Goal: Find specific page/section: Find specific page/section

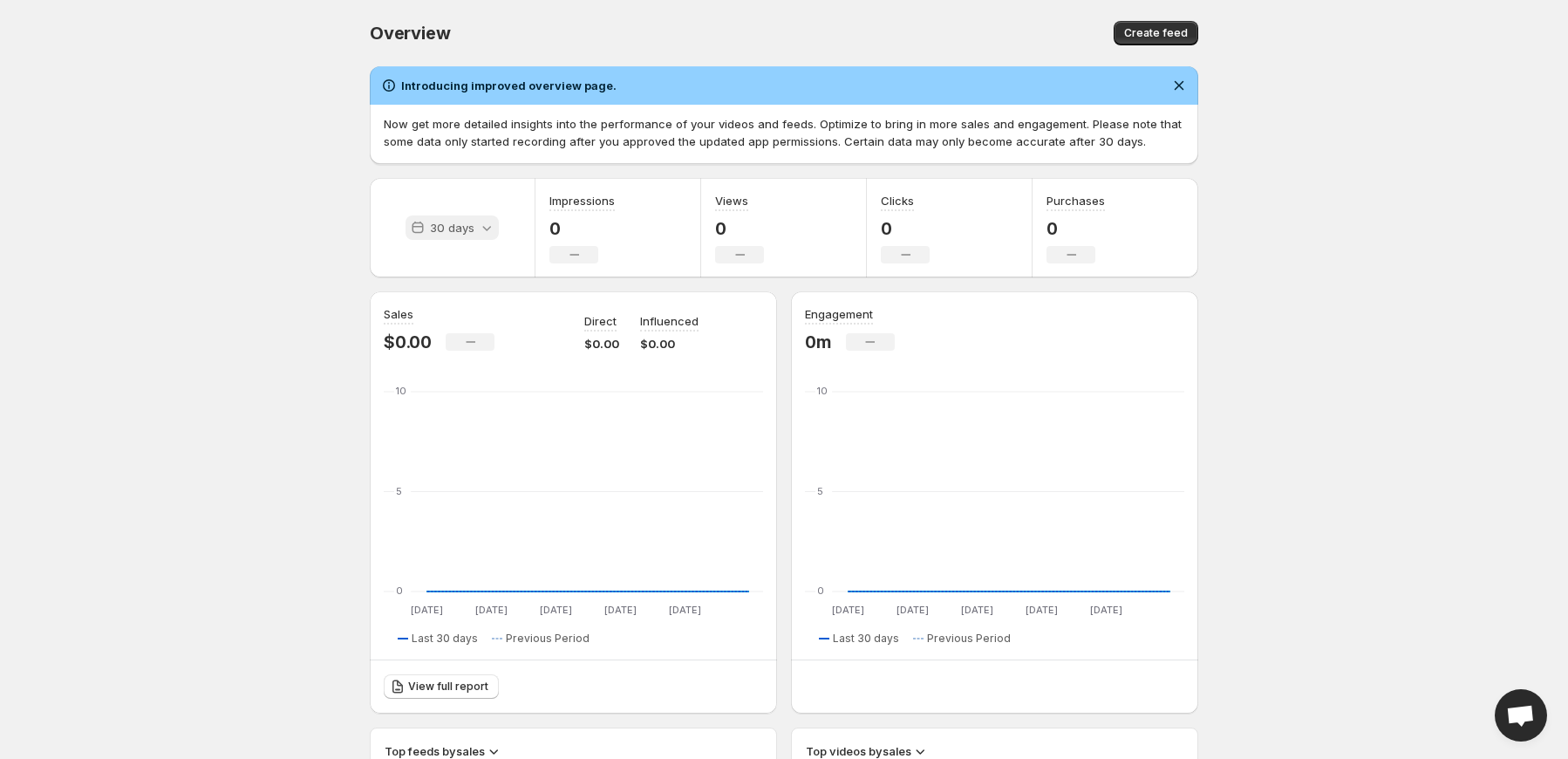
click at [494, 232] on icon at bounding box center [486, 227] width 17 height 17
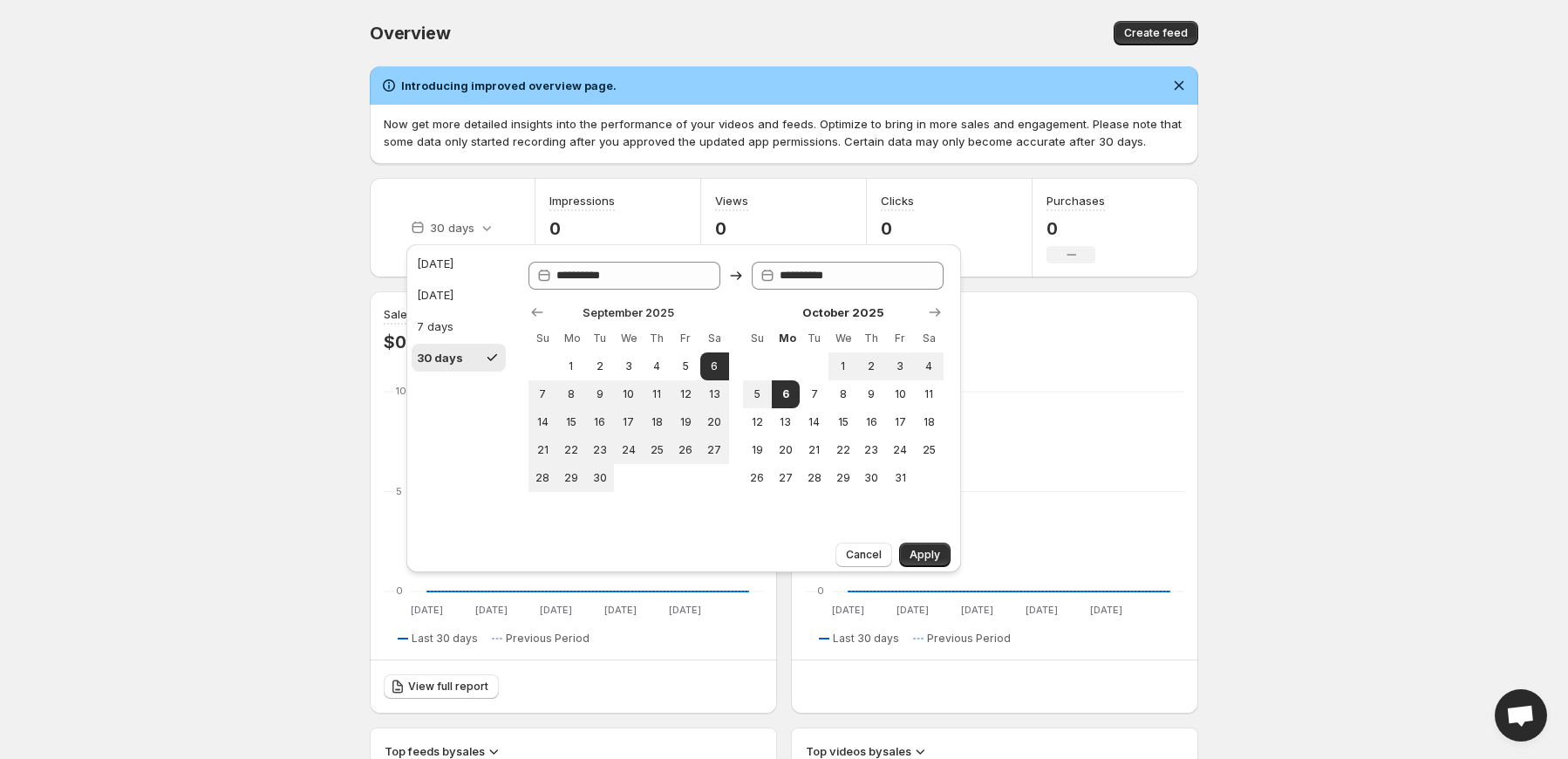
click at [298, 260] on body "Home Feeds Videos Subscription Settings Overview. This page is ready Overview C…" at bounding box center [784, 380] width 1568 height 759
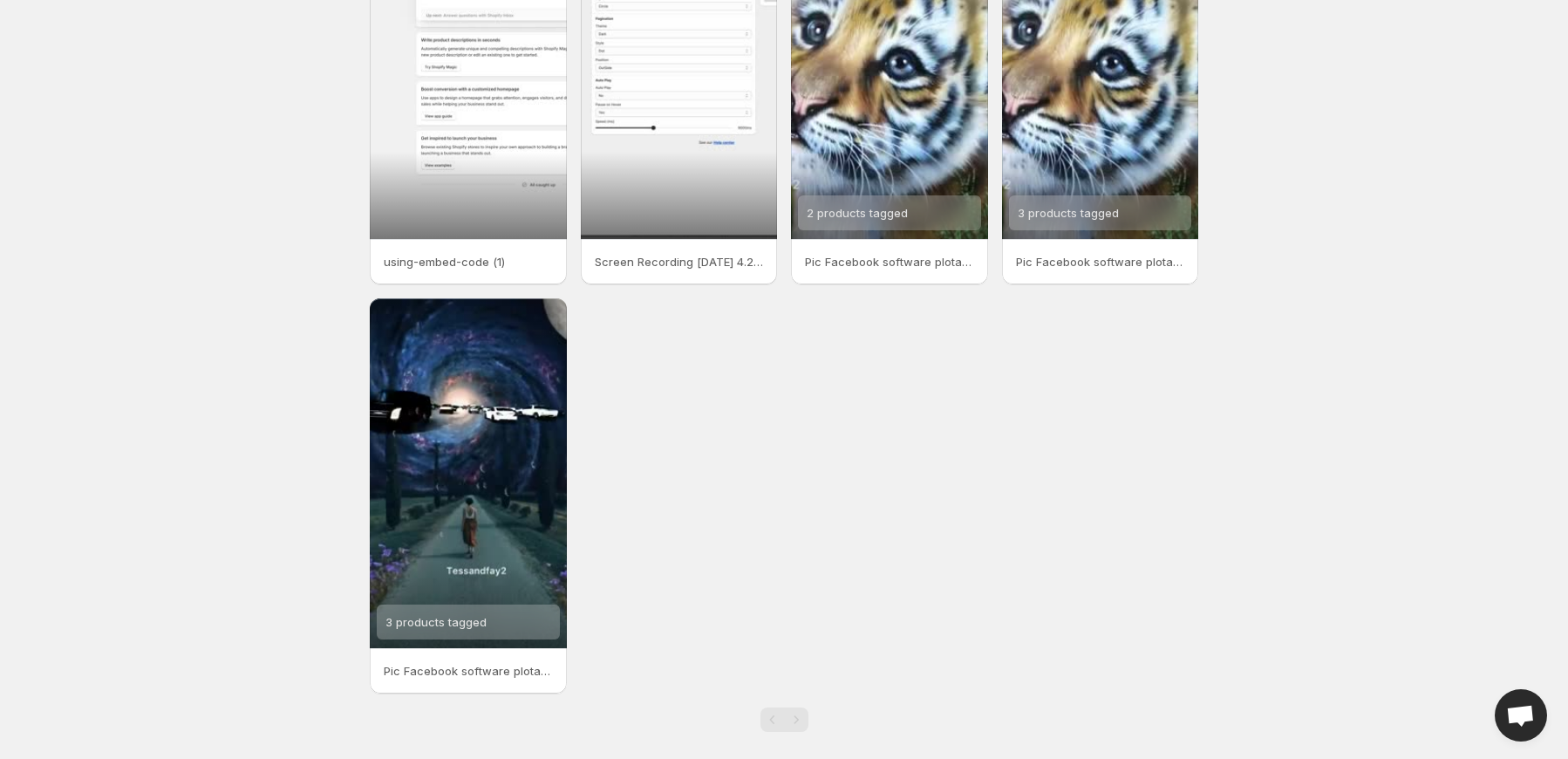
scroll to position [191, 0]
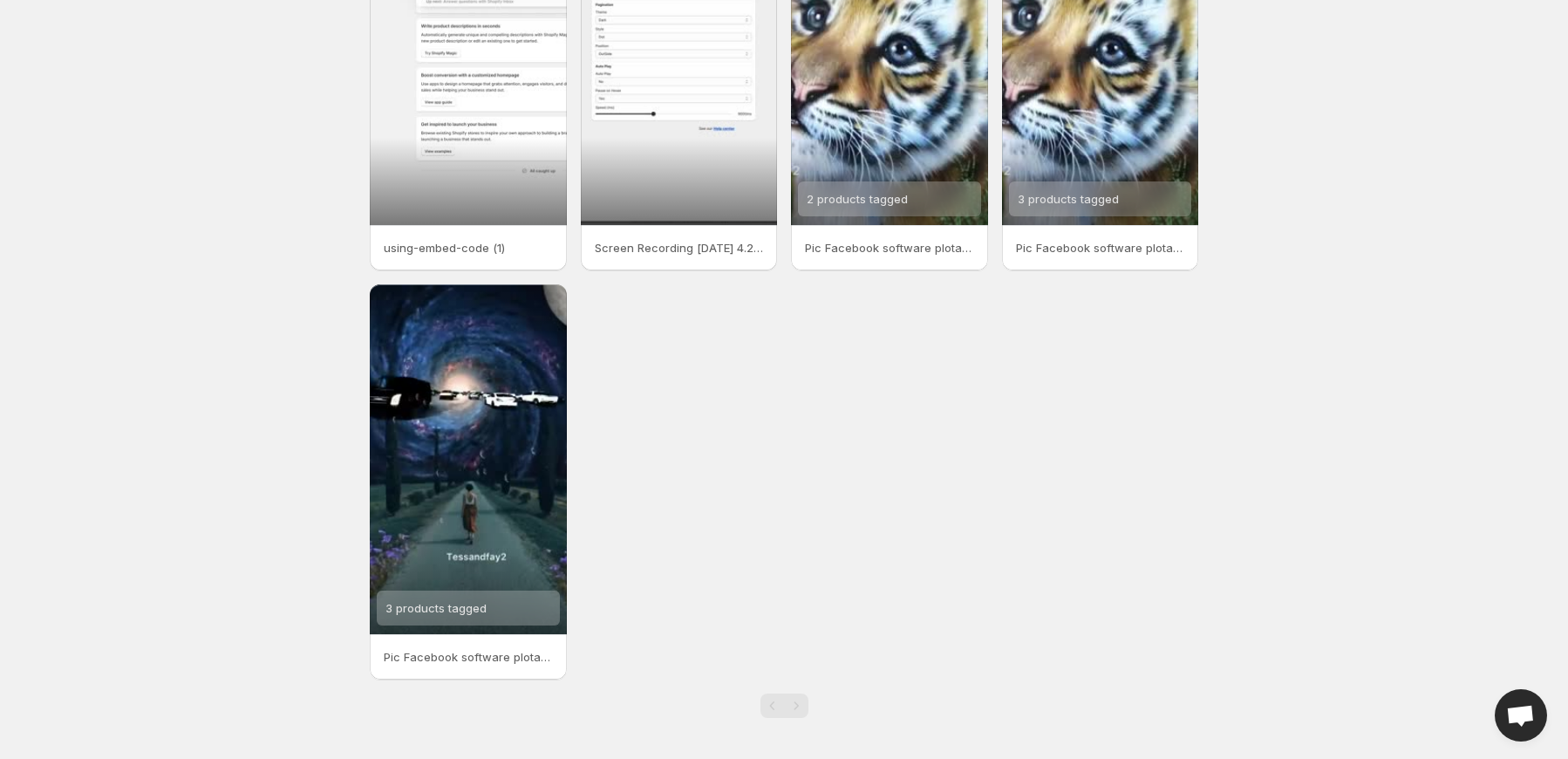
click at [1319, 90] on body "Home Feeds Videos Subscription Settings Videos. This page is ready Videos Manag…" at bounding box center [784, 189] width 1568 height 759
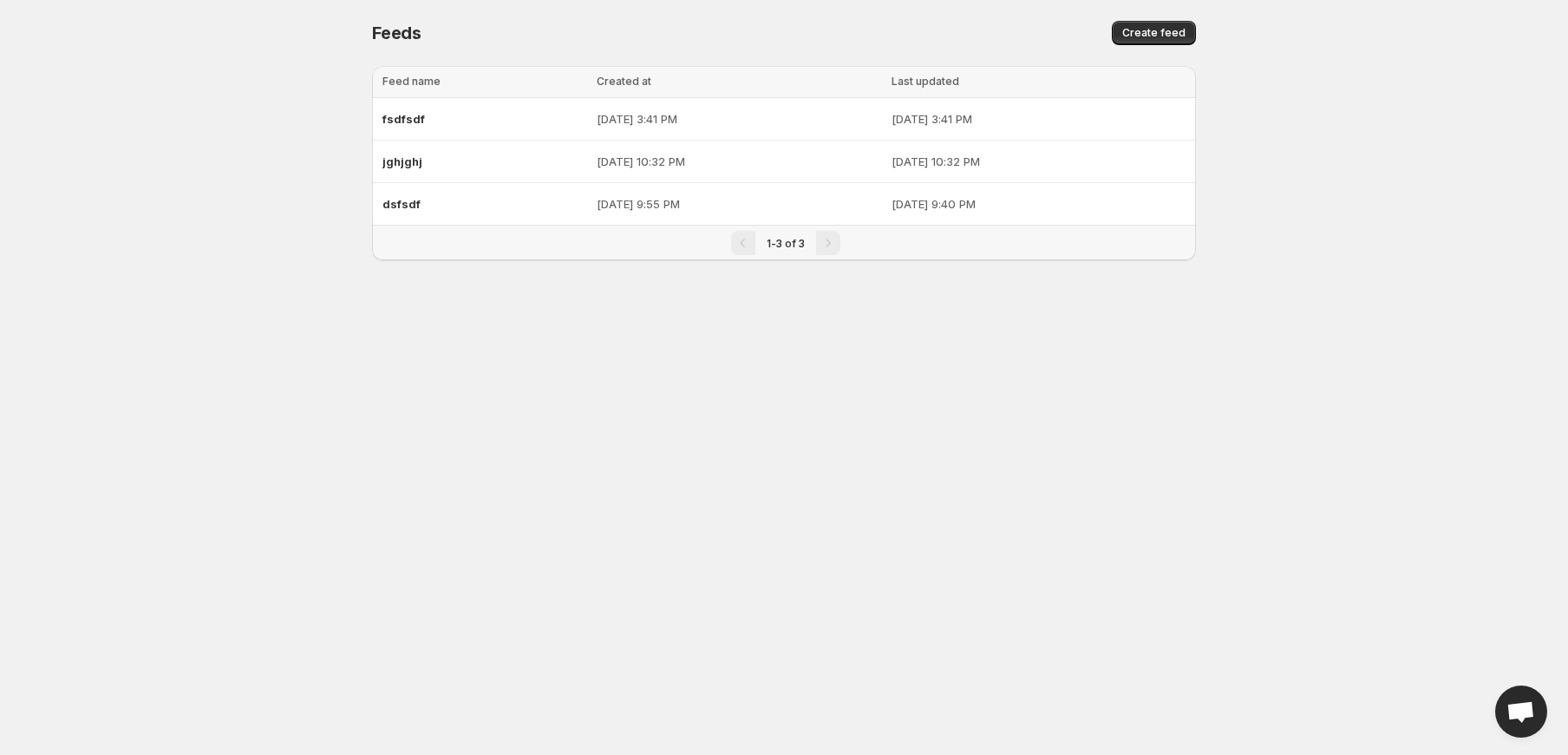
click at [271, 182] on body "Home Feeds Videos Subscription Settings Feeds. This page is ready Feeds Create …" at bounding box center [784, 378] width 1568 height 755
click at [121, 368] on body "Home Feeds Videos Subscription Settings Feeds. This page is ready Feeds Create …" at bounding box center [784, 378] width 1568 height 755
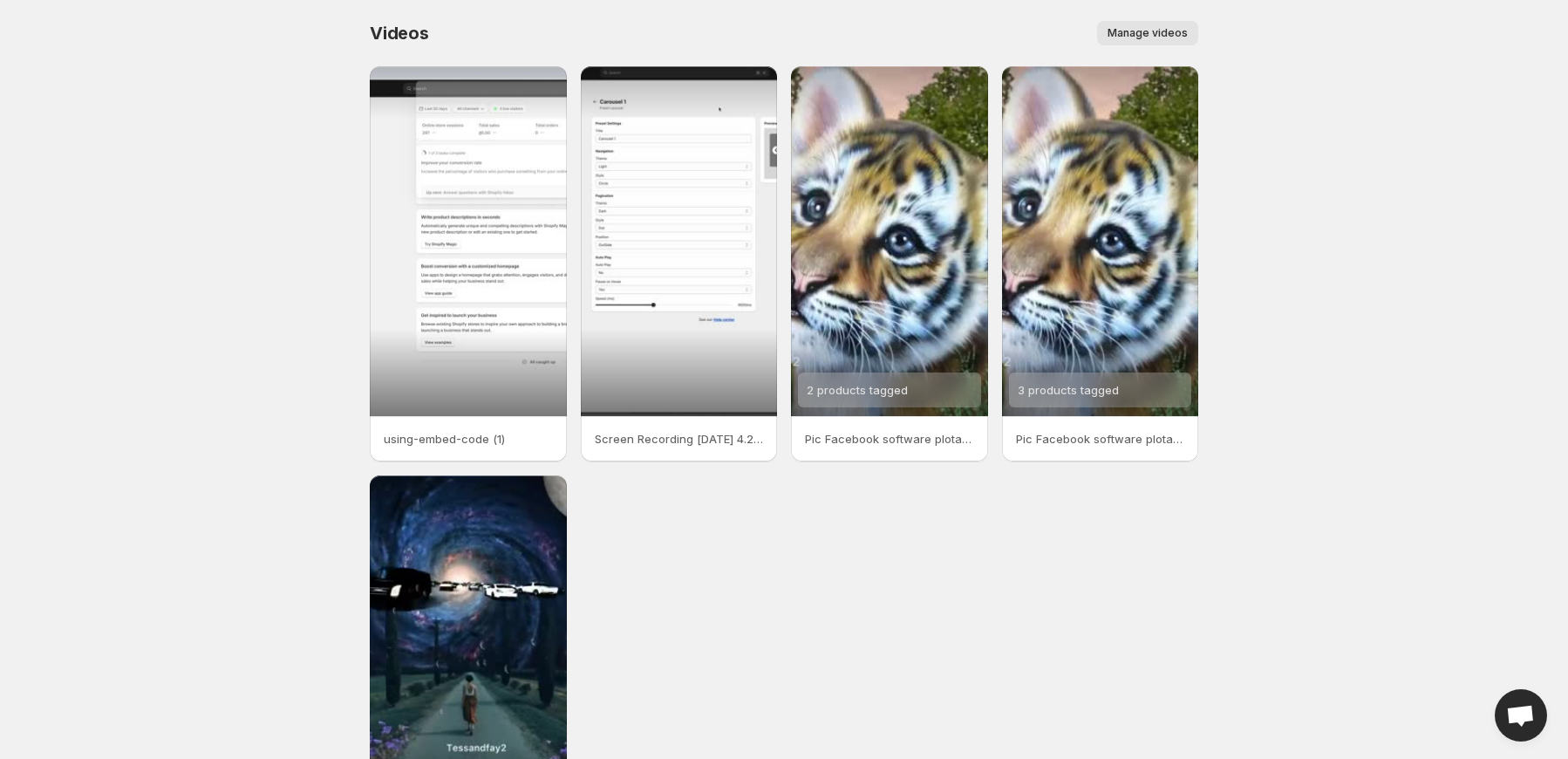
click at [161, 323] on body "Home Feeds Videos Subscription Settings Videos. This page is ready Videos Manag…" at bounding box center [784, 380] width 1568 height 759
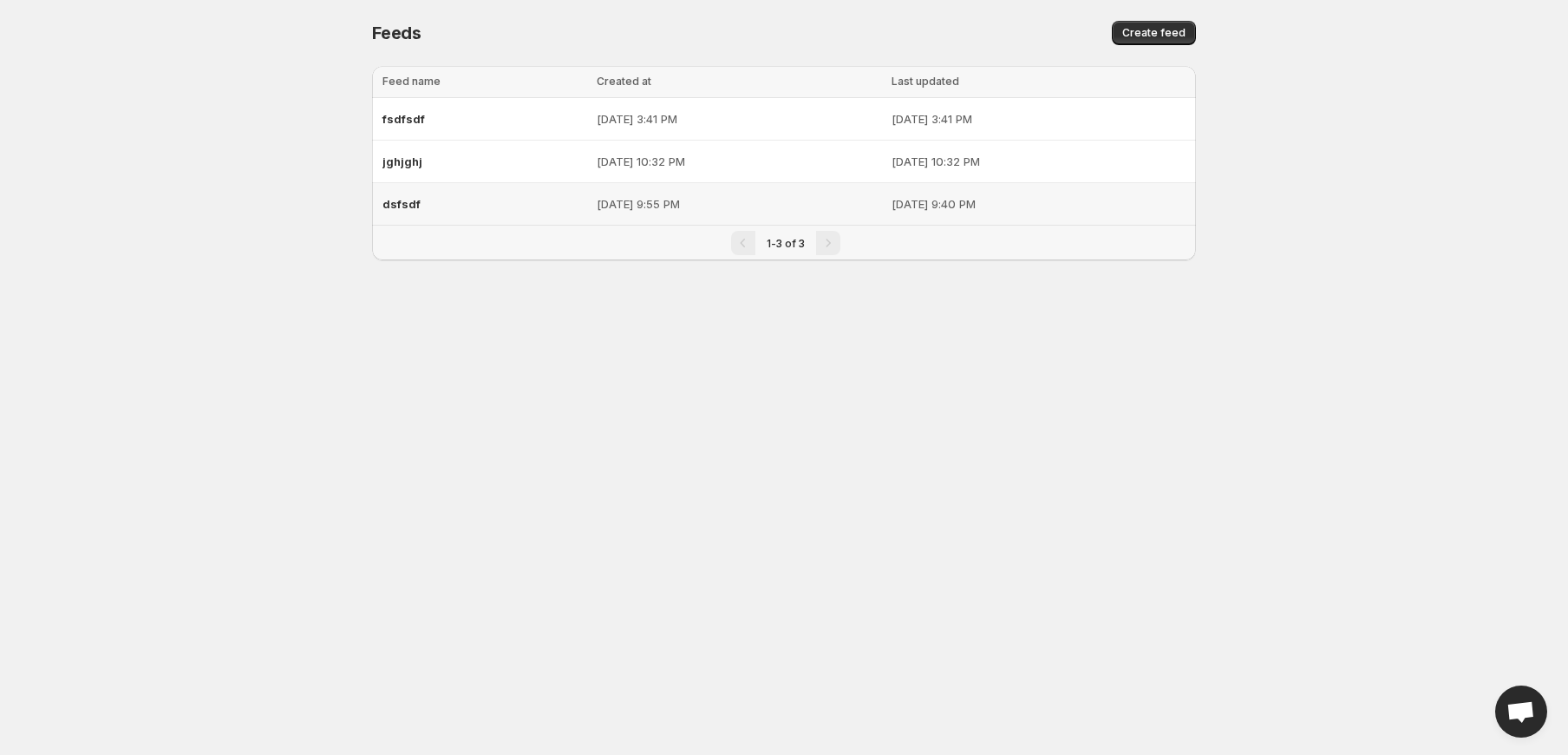
click at [407, 193] on div "dsfsdf" at bounding box center [485, 203] width 204 height 32
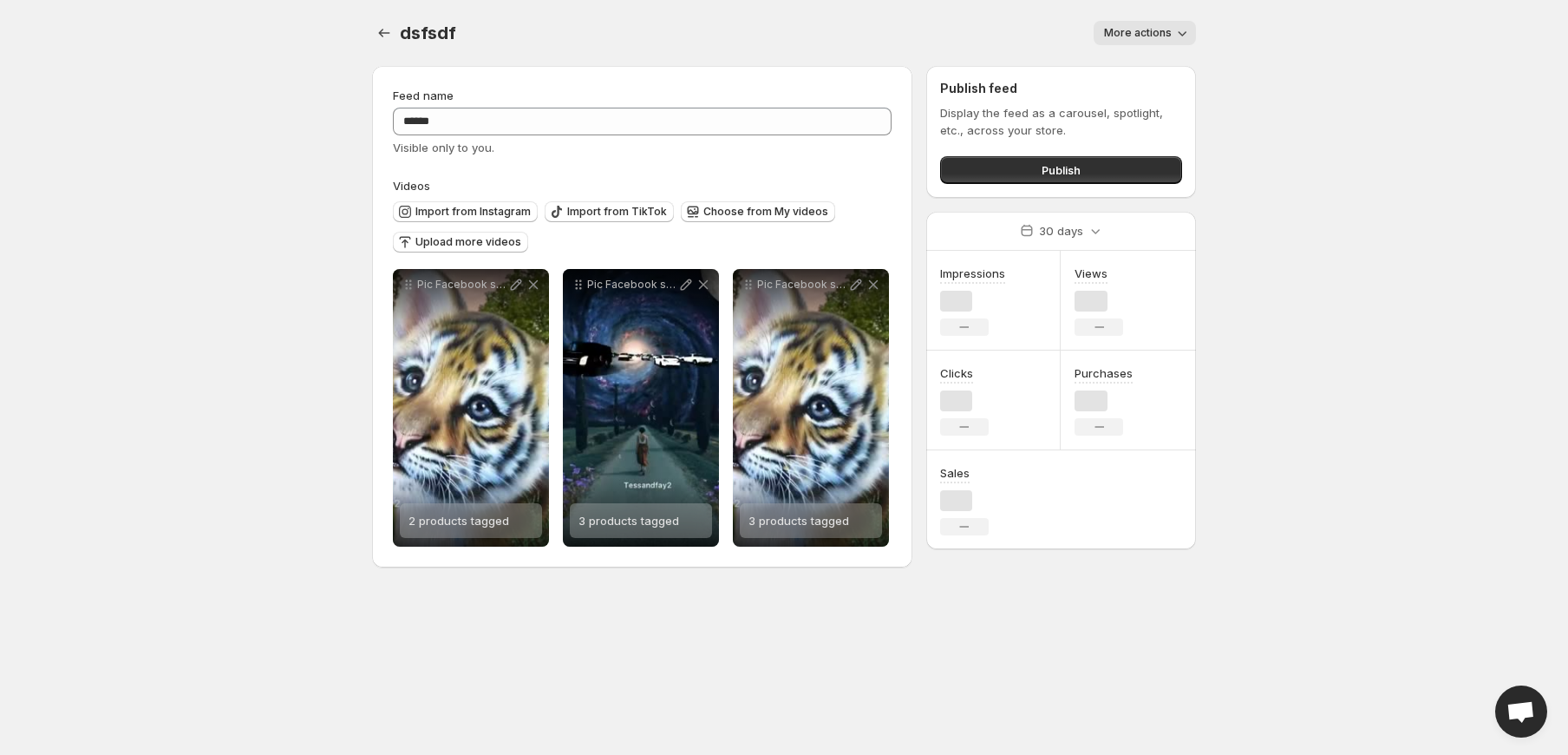
click at [448, 161] on div "**********" at bounding box center [642, 316] width 498 height 460
click at [445, 148] on span "Visible only to you." at bounding box center [443, 147] width 101 height 14
click at [433, 155] on div at bounding box center [433, 155] width 0 height 0
